Goal: Information Seeking & Learning: Learn about a topic

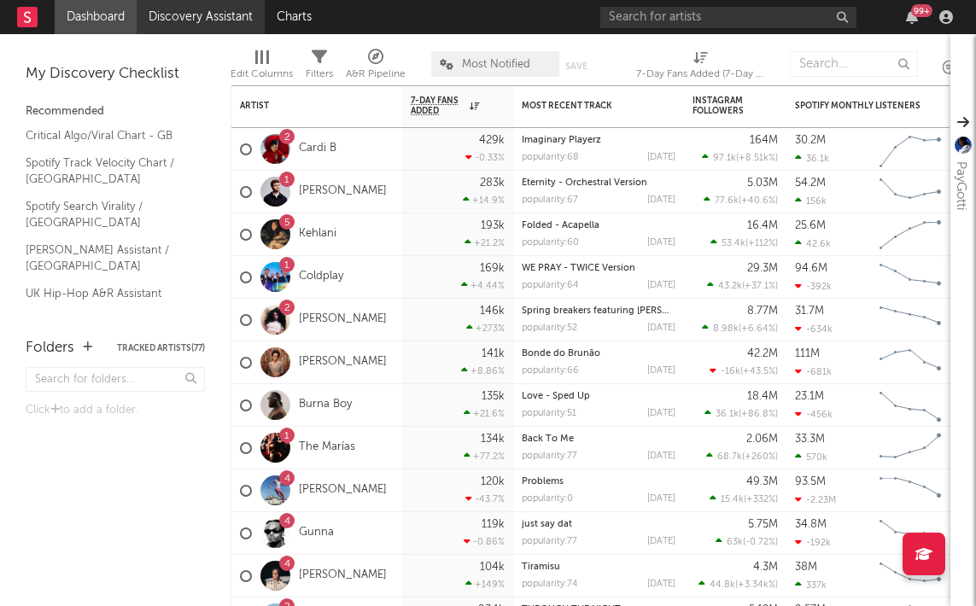
click at [244, 14] on link "Discovery Assistant" at bounding box center [201, 17] width 128 height 34
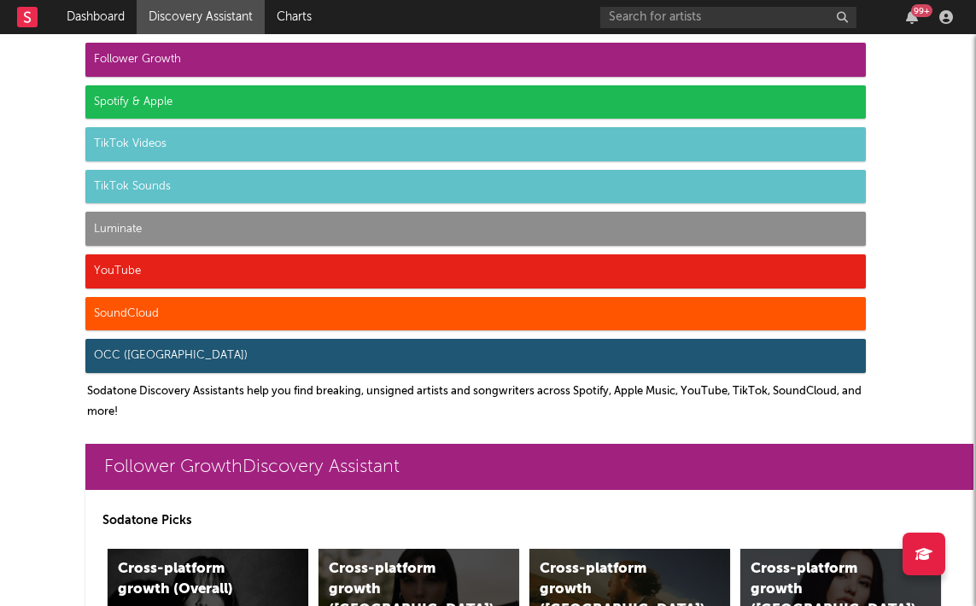
click at [230, 98] on div "Spotify & Apple" at bounding box center [475, 102] width 781 height 34
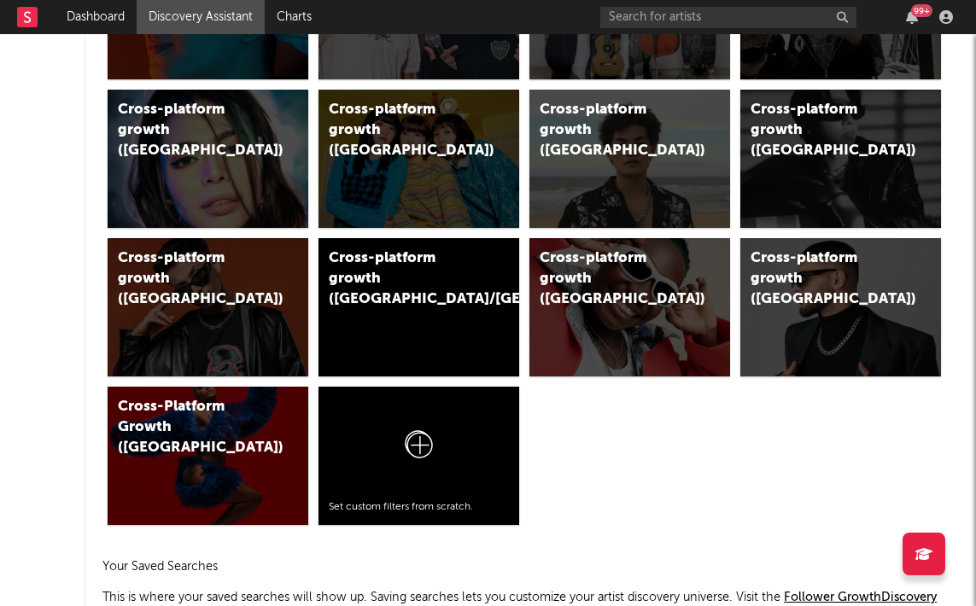
scroll to position [2086, 0]
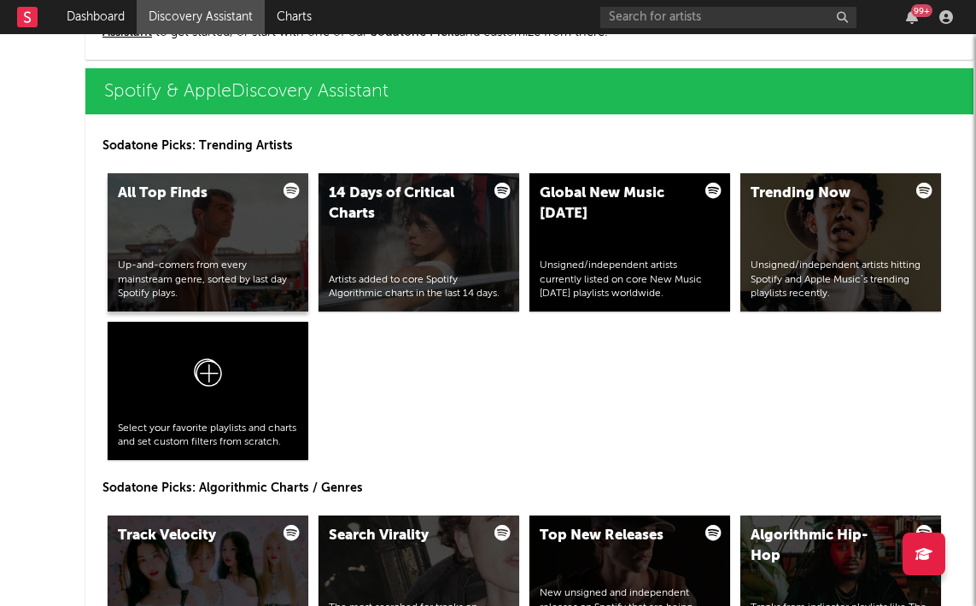
click at [211, 196] on div "All Top Finds" at bounding box center [190, 194] width 144 height 20
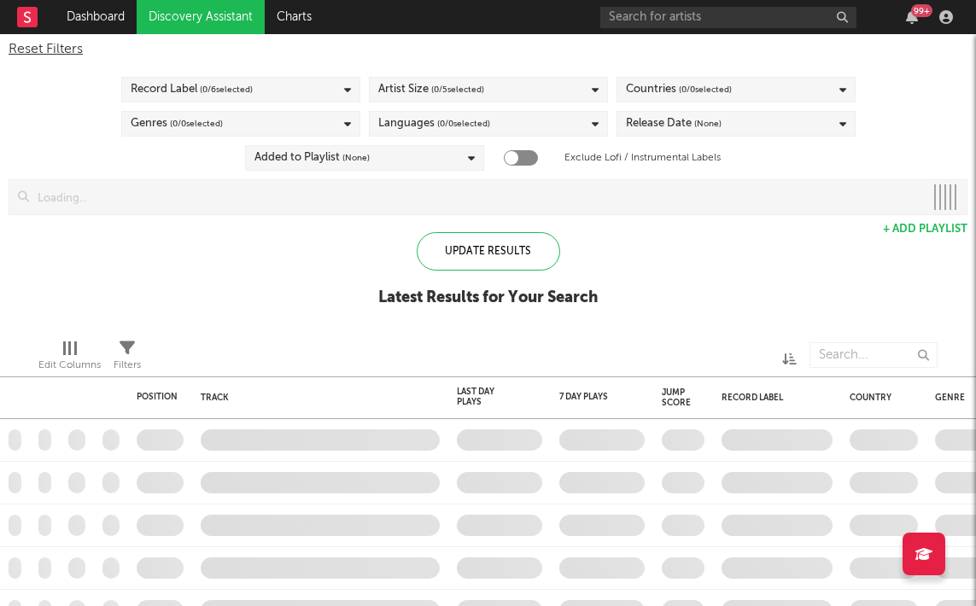
checkbox input "true"
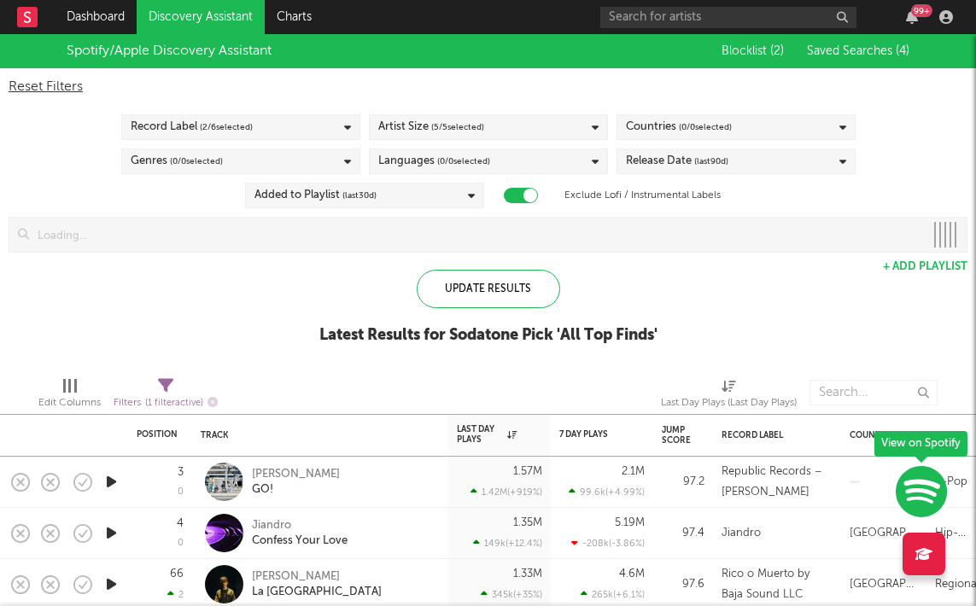
click at [237, 158] on div "Genres ( 0 / 0 selected)" at bounding box center [240, 162] width 239 height 26
click at [331, 161] on div "Genres ( 0 / 0 selected)" at bounding box center [240, 162] width 239 height 26
click at [341, 160] on div "Genres ( 0 / 0 selected)" at bounding box center [240, 162] width 239 height 26
click at [321, 150] on div "Genres ( 0 / 0 selected)" at bounding box center [240, 162] width 239 height 26
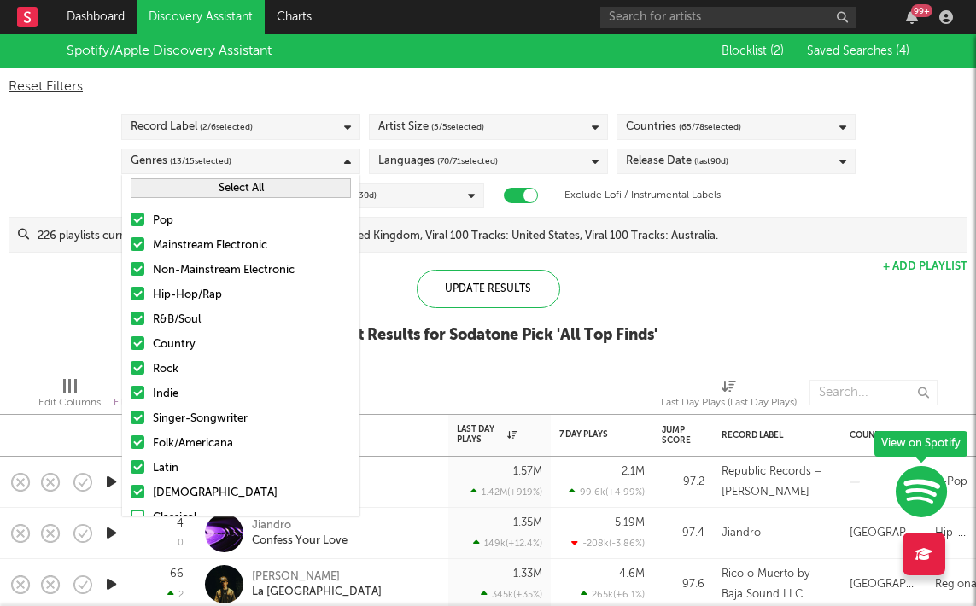
click at [254, 188] on button "Select All" at bounding box center [241, 189] width 220 height 20
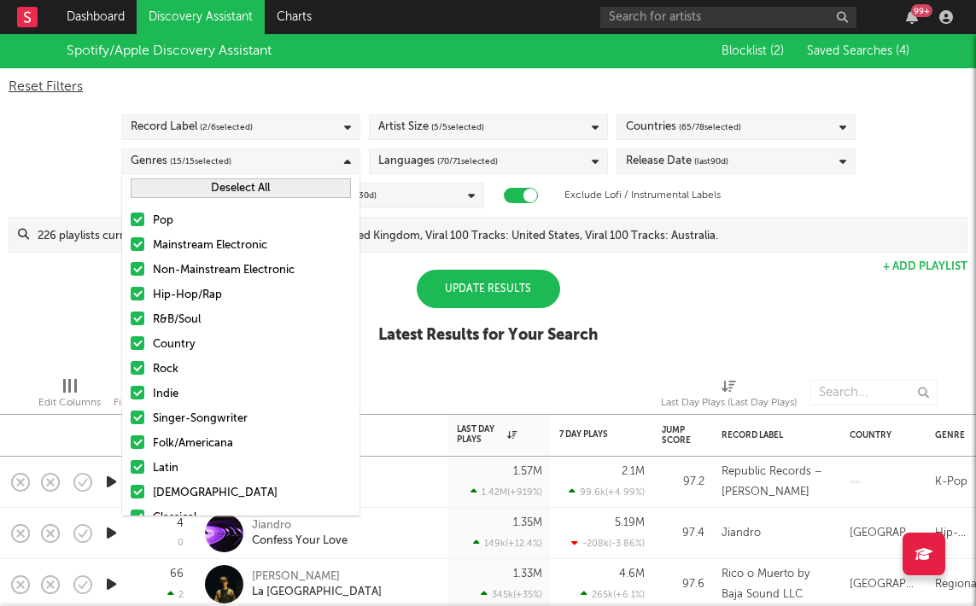
click at [254, 189] on button "Deselect All" at bounding box center [241, 189] width 220 height 20
click at [146, 284] on div "Pop Mainstream Electronic Non-Mainstream Electronic Hip-Hop/Rap R&B/Soul Countr…" at bounding box center [240, 394] width 237 height 384
click at [141, 288] on div at bounding box center [138, 294] width 14 height 14
click at [131, 288] on input "Hip-Hop/Rap" at bounding box center [131, 295] width 0 height 20
click at [474, 306] on div "Update Results" at bounding box center [488, 289] width 143 height 38
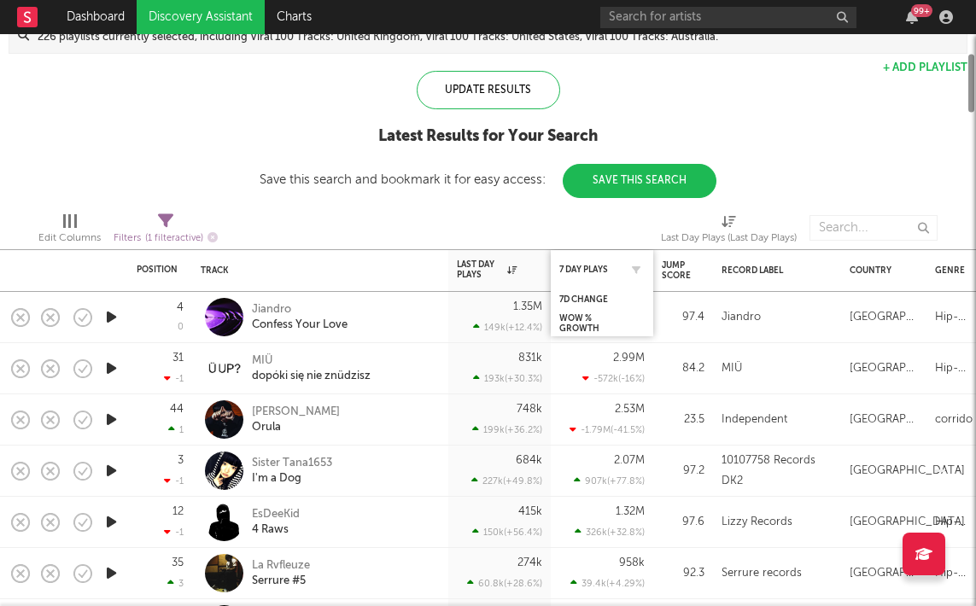
click at [603, 263] on div "7 Day Plays" at bounding box center [601, 269] width 85 height 33
click at [590, 295] on div "7D Change" at bounding box center [589, 300] width 60 height 10
